Goal: Task Accomplishment & Management: Use online tool/utility

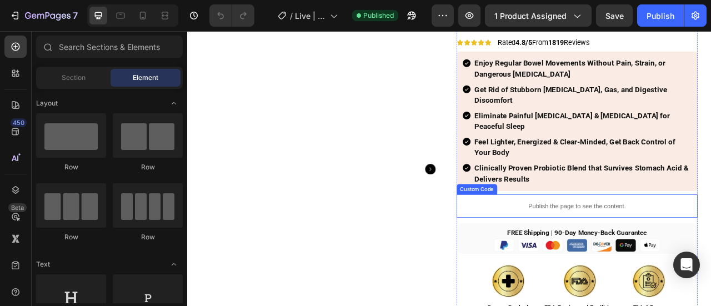
scroll to position [56, 0]
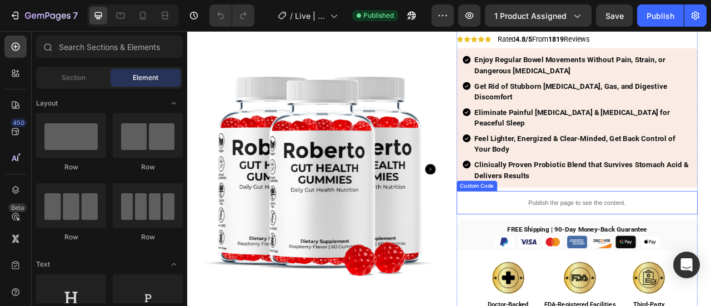
click at [613, 243] on p "Publish the page to see the content." at bounding box center [682, 249] width 306 height 12
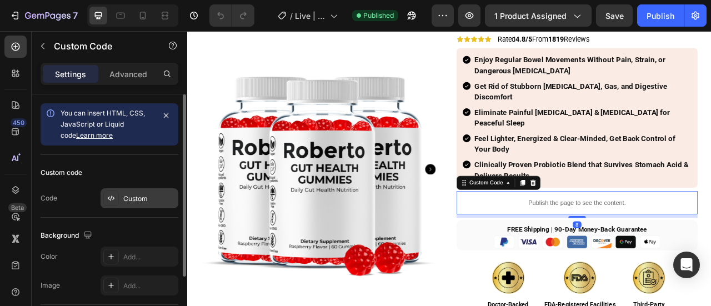
click at [131, 197] on div "Custom" at bounding box center [149, 199] width 52 height 10
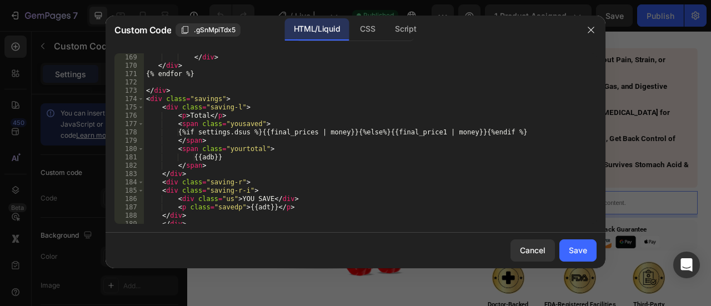
scroll to position [1453, 0]
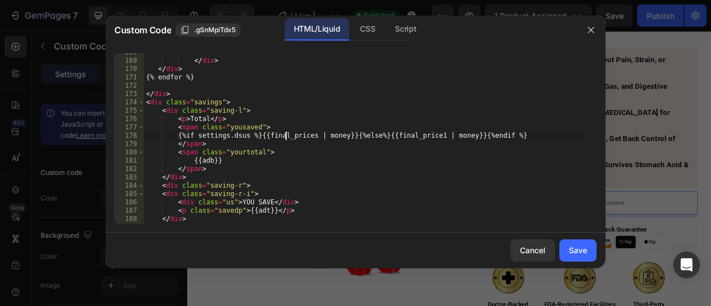
click at [286, 134] on div "</ div > </ div > {% endfor %} </ div > < div class = "savings" > < div class =…" at bounding box center [366, 141] width 444 height 187
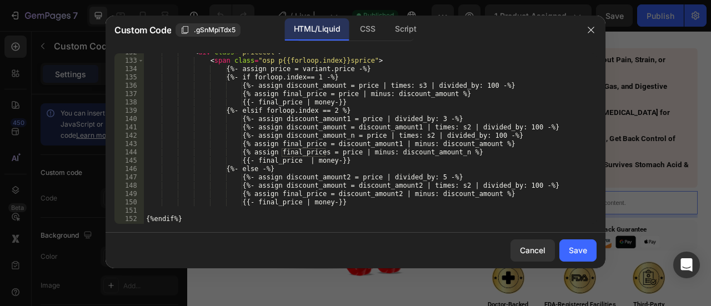
scroll to position [1154, 0]
click at [358, 145] on div "< div class = "pricecol" > < span class = "osp p{{forloop.index}}sprice" > {%- …" at bounding box center [366, 141] width 444 height 187
click at [447, 144] on div "< div class = "pricecol" > < span class = "osp p{{forloop.index}}sprice" > {%- …" at bounding box center [366, 141] width 444 height 187
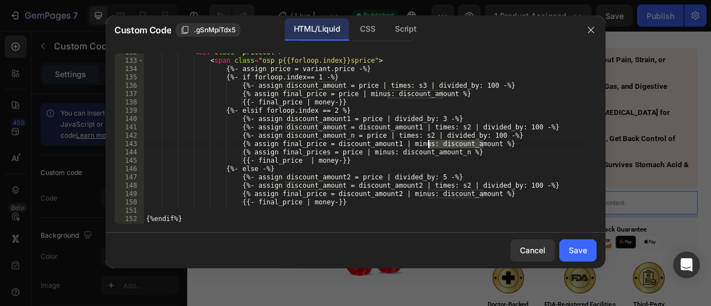
click at [351, 145] on div "< div class = "pricecol" > < span class = "osp p{{forloop.index}}sprice" > {%- …" at bounding box center [366, 141] width 444 height 187
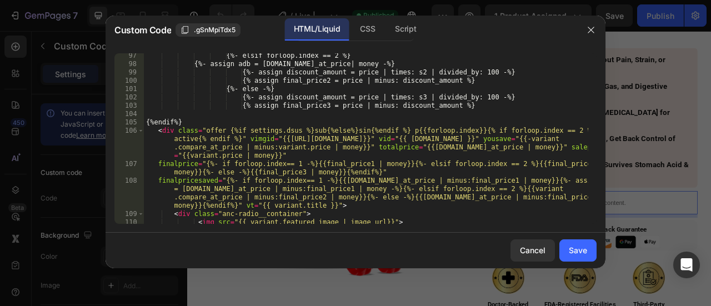
scroll to position [801, 0]
drag, startPoint x: 187, startPoint y: 155, endPoint x: 235, endPoint y: 155, distance: 48.9
click at [235, 155] on div "{%- elsif forloop.index == 2 %} {%- assign adb = [DOMAIN_NAME]_at_price| money …" at bounding box center [366, 145] width 444 height 187
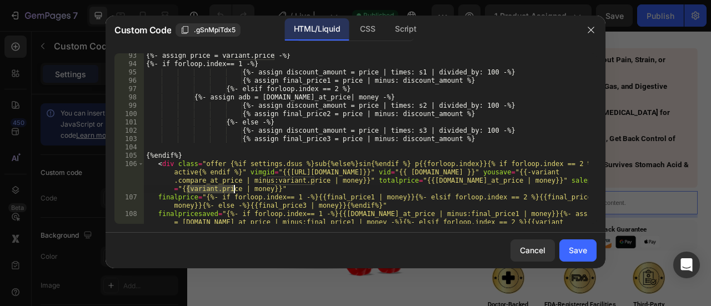
scroll to position [767, 0]
click at [313, 113] on div "{%- assign price = variant.price -%} {%- if forloop.index== 1 -%} {%- assign di…" at bounding box center [366, 158] width 444 height 212
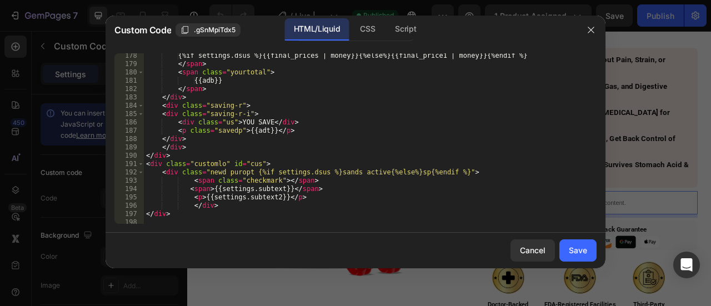
scroll to position [1467, 0]
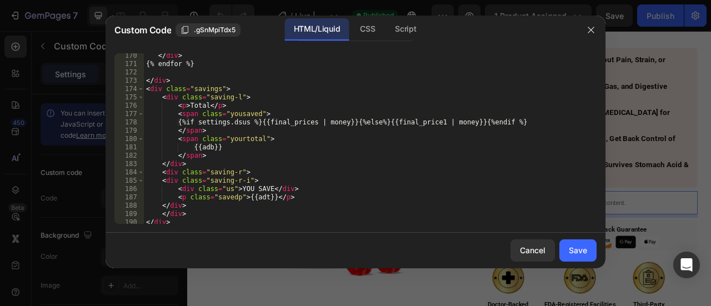
click at [409, 118] on div "</ div > {% endfor %} </ div > < div class = "savings" > < div class = "saving-…" at bounding box center [366, 145] width 444 height 187
paste textarea "2"
type textarea "{%if settings.dsus %}{{final_prices | money}}{%else%}{{final_price2 | money}}{%…"
click at [566, 248] on button "Save" at bounding box center [577, 250] width 37 height 22
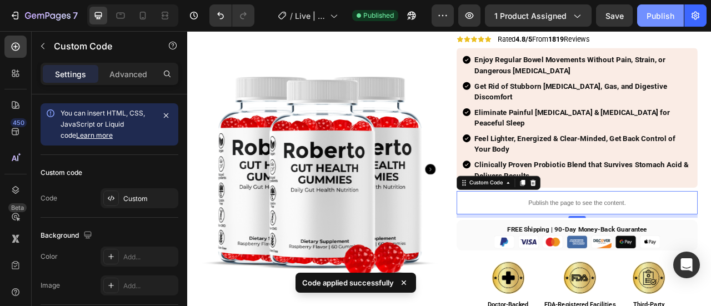
click at [655, 14] on div "Publish" at bounding box center [660, 16] width 28 height 12
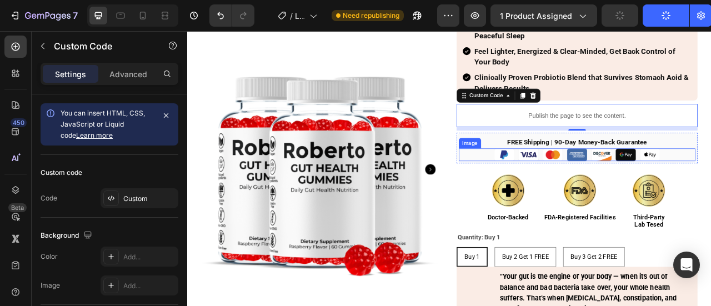
scroll to position [167, 0]
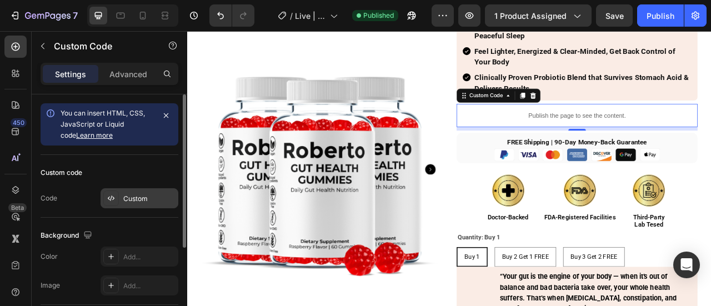
click at [121, 196] on div "Custom" at bounding box center [139, 198] width 78 height 20
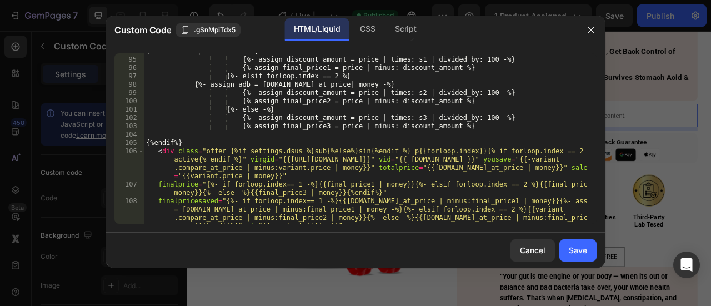
scroll to position [781, 0]
drag, startPoint x: 368, startPoint y: 100, endPoint x: 447, endPoint y: 102, distance: 79.9
click at [447, 102] on div "{%- if forloop.index== 1 -%} {%- assign discount_amount = price | times: s1 | d…" at bounding box center [366, 153] width 444 height 212
click at [307, 102] on div "{%- if forloop.index== 1 -%} {%- assign discount_amount = price | times: s1 | d…" at bounding box center [366, 153] width 444 height 212
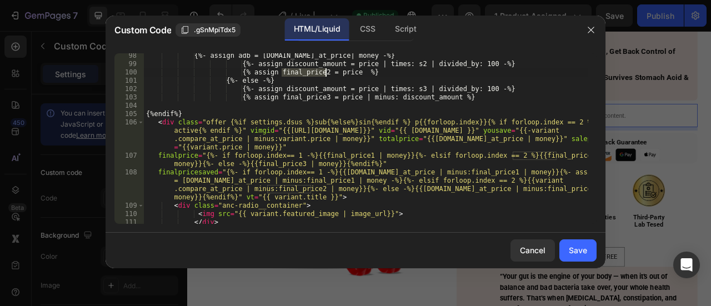
scroll to position [809, 0]
click at [477, 67] on div "{%- assign adb = [DOMAIN_NAME]_at_price| money -%} {%- assign discount_amount =…" at bounding box center [366, 145] width 444 height 187
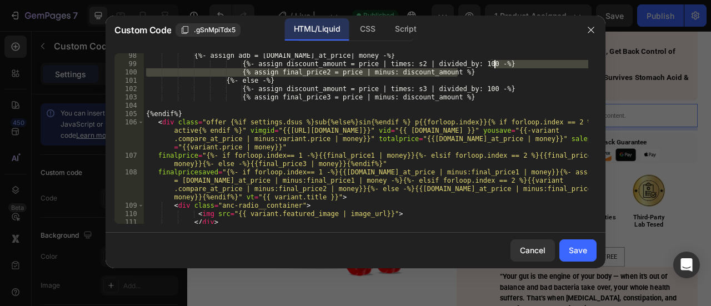
click at [501, 66] on div "{%- assign adb = [DOMAIN_NAME]_at_price| money -%} {%- assign discount_amount =…" at bounding box center [366, 145] width 444 height 187
paste textarea
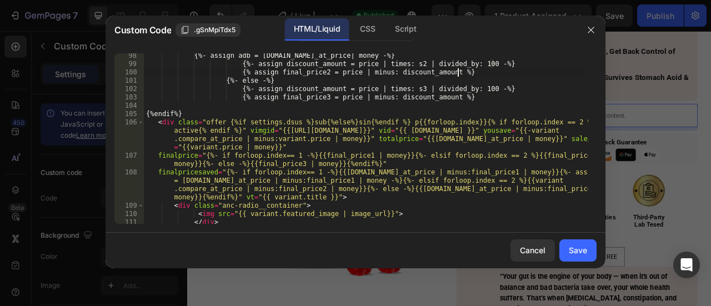
paste textarea "6"
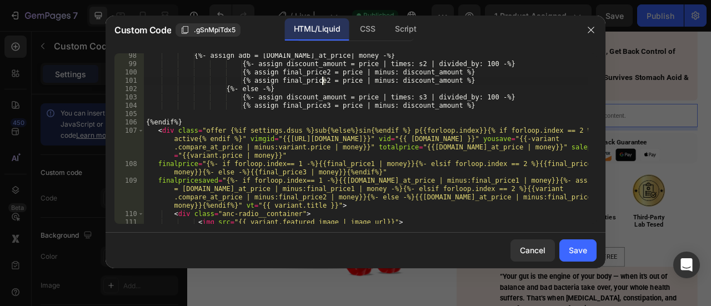
click at [323, 79] on div "{%- assign adb = [DOMAIN_NAME]_at_price| money -%} {%- assign discount_amount =…" at bounding box center [366, 145] width 444 height 187
drag, startPoint x: 358, startPoint y: 78, endPoint x: 446, endPoint y: 79, distance: 88.3
click at [446, 79] on div "{%- assign adb = [DOMAIN_NAME]_at_price| money -%} {%- assign discount_amount =…" at bounding box center [366, 145] width 444 height 187
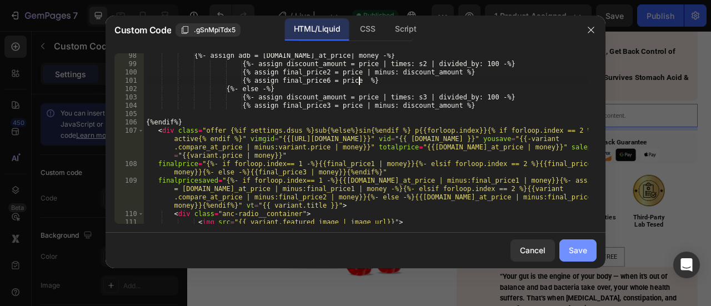
type textarea "{% assign final_price6 = price %}"
click at [580, 246] on div "Save" at bounding box center [577, 250] width 18 height 12
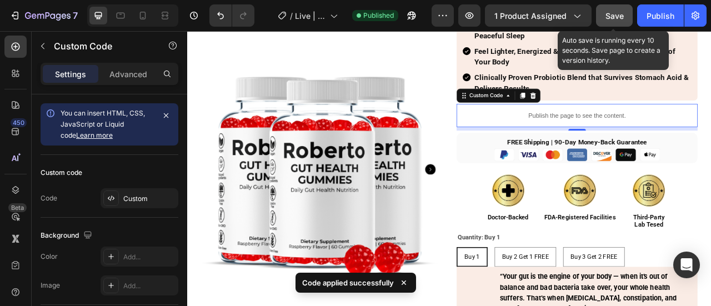
click at [630, 14] on button "Save" at bounding box center [614, 15] width 37 height 22
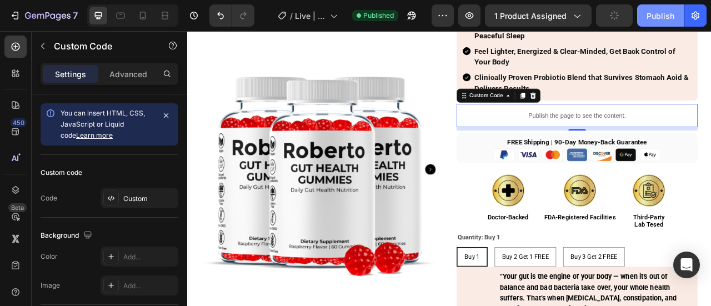
click at [661, 16] on div "Publish" at bounding box center [660, 16] width 28 height 12
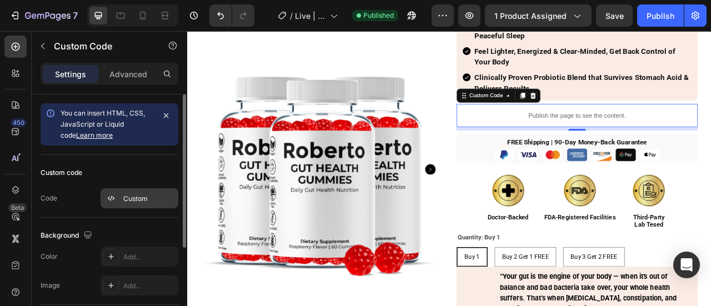
click at [127, 197] on div "Custom" at bounding box center [149, 199] width 52 height 10
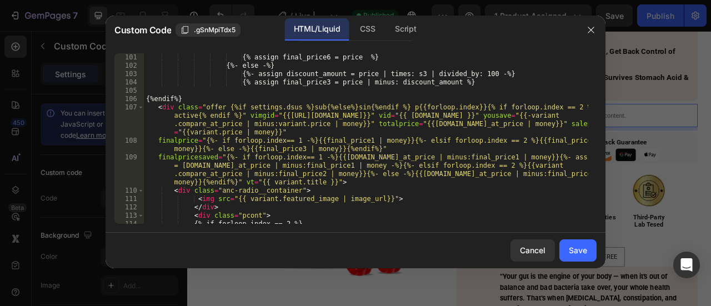
scroll to position [733, 0]
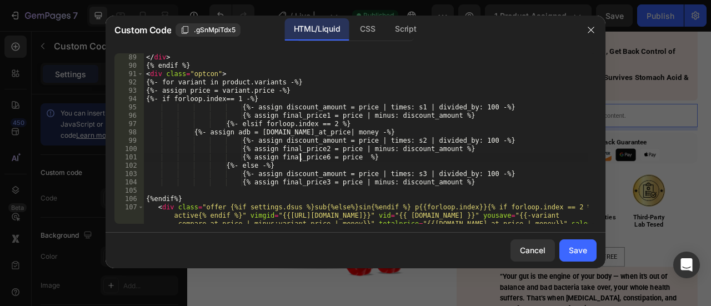
click at [301, 158] on div "</ div > {% endif %} < div class = "optcon" > {%- for variant in product.varian…" at bounding box center [366, 159] width 444 height 212
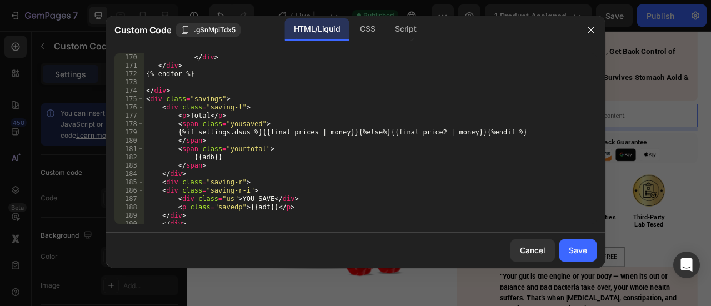
scroll to position [1466, 0]
click at [414, 133] on div "</ div > </ div > {% endfor %} </ div > < div class = "savings" > < div class =…" at bounding box center [366, 146] width 444 height 187
paste textarea "6"
type textarea "{%if settings.dsus %}{{final_prices | money}}{%else%}{{final_price6 | money}}{%…"
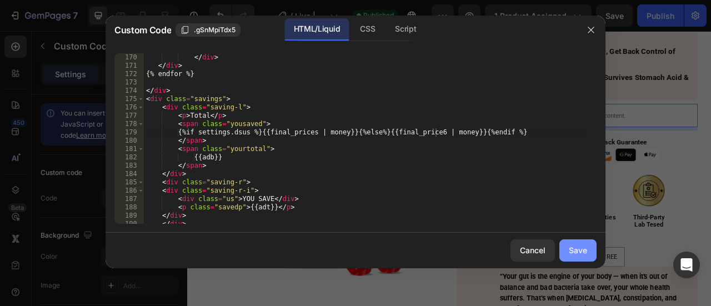
click at [586, 253] on div "Save" at bounding box center [577, 250] width 18 height 12
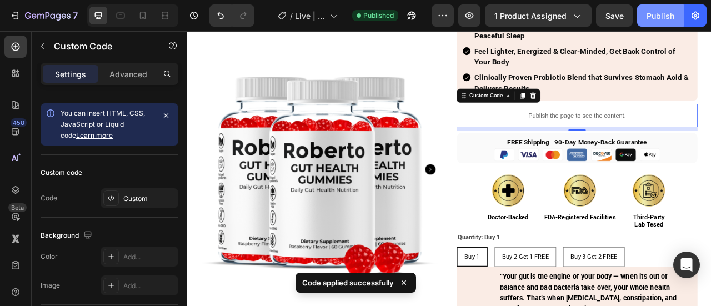
click at [660, 16] on div "Publish" at bounding box center [660, 16] width 28 height 12
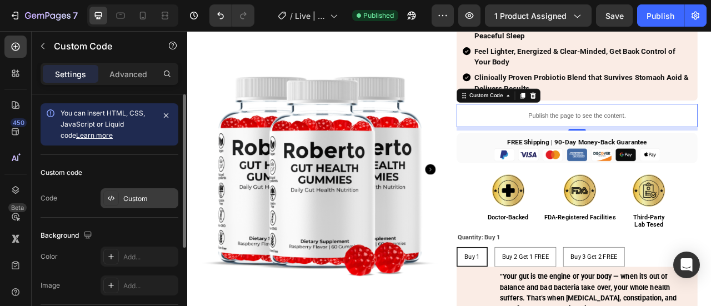
click at [125, 197] on div "Custom" at bounding box center [149, 199] width 52 height 10
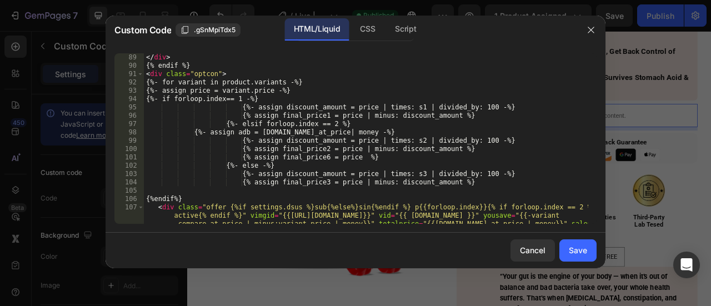
scroll to position [733, 0]
type textarea "{% assign final_price6 = price %}"
click at [306, 159] on div "</ div > {% endif %} < div class = "optcon" > {%- for variant in product.varian…" at bounding box center [366, 159] width 444 height 212
click at [308, 159] on div "</ div > {% endif %} < div class = "optcon" > {%- for variant in product.varian…" at bounding box center [366, 159] width 444 height 212
